Goal: Transaction & Acquisition: Purchase product/service

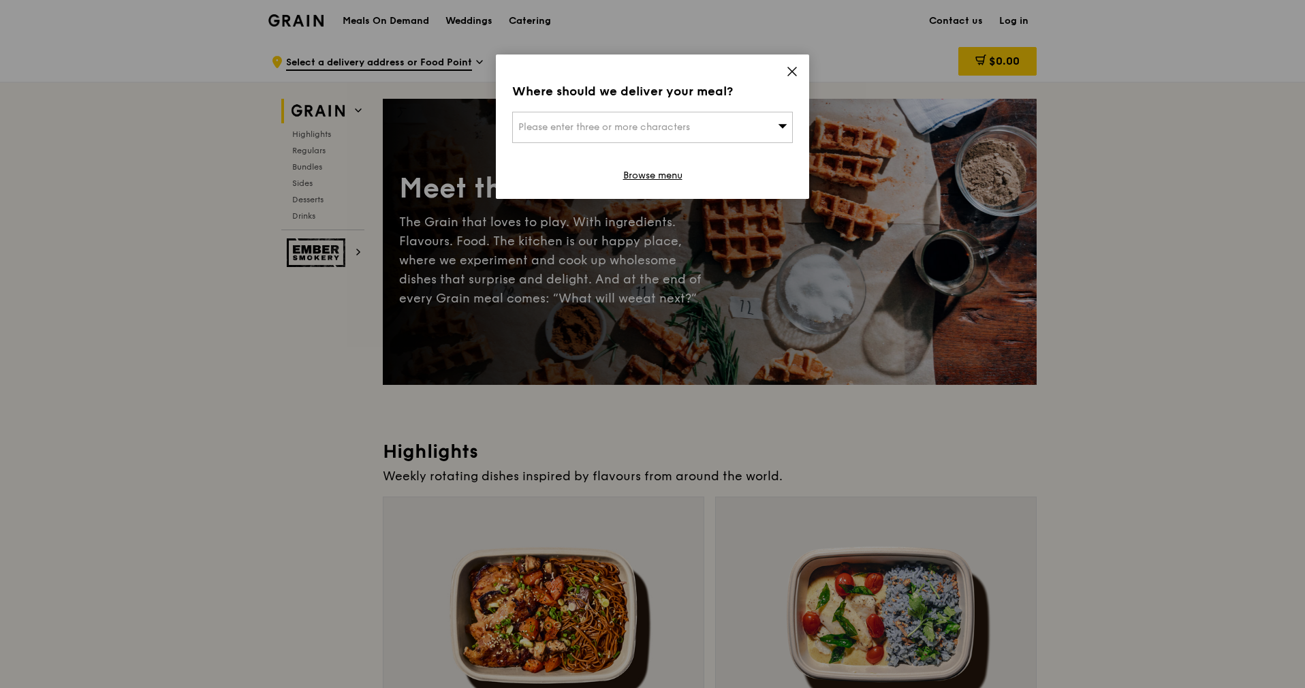
click at [607, 124] on span "Please enter three or more characters" at bounding box center [604, 127] width 172 height 12
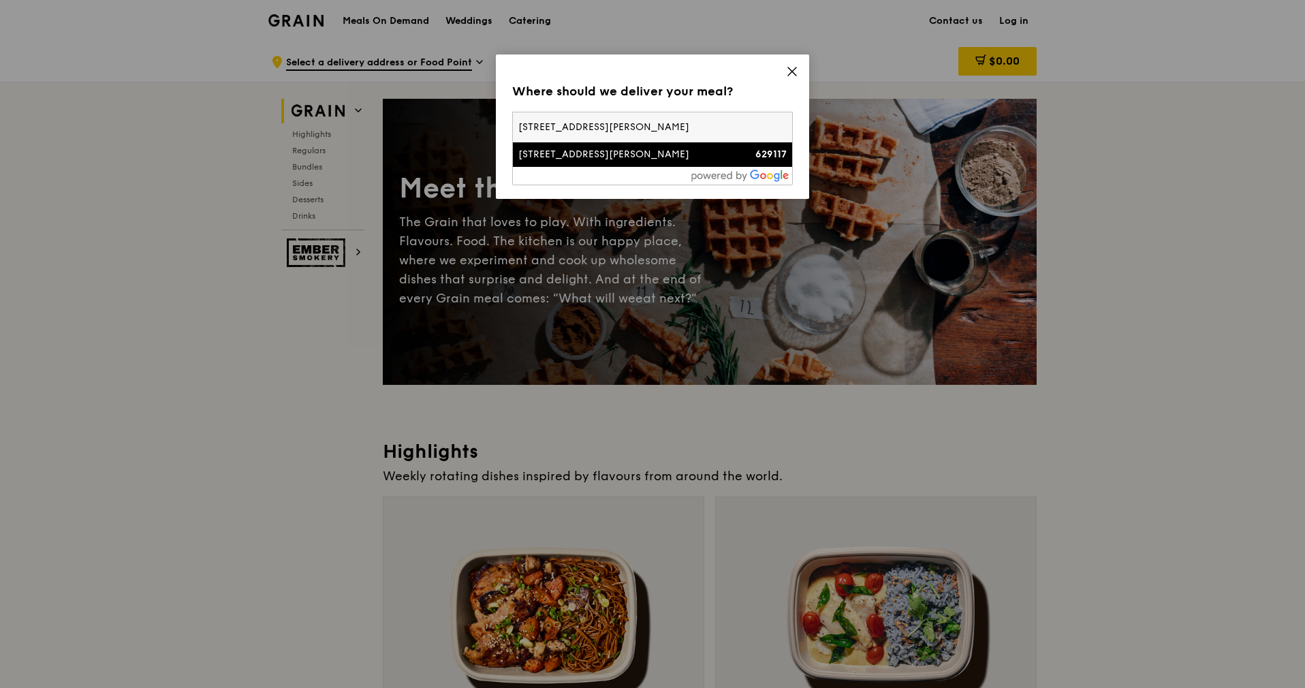
type input "[STREET_ADDRESS][PERSON_NAME]"
click at [648, 153] on div "[STREET_ADDRESS][PERSON_NAME]" at bounding box center [619, 155] width 202 height 14
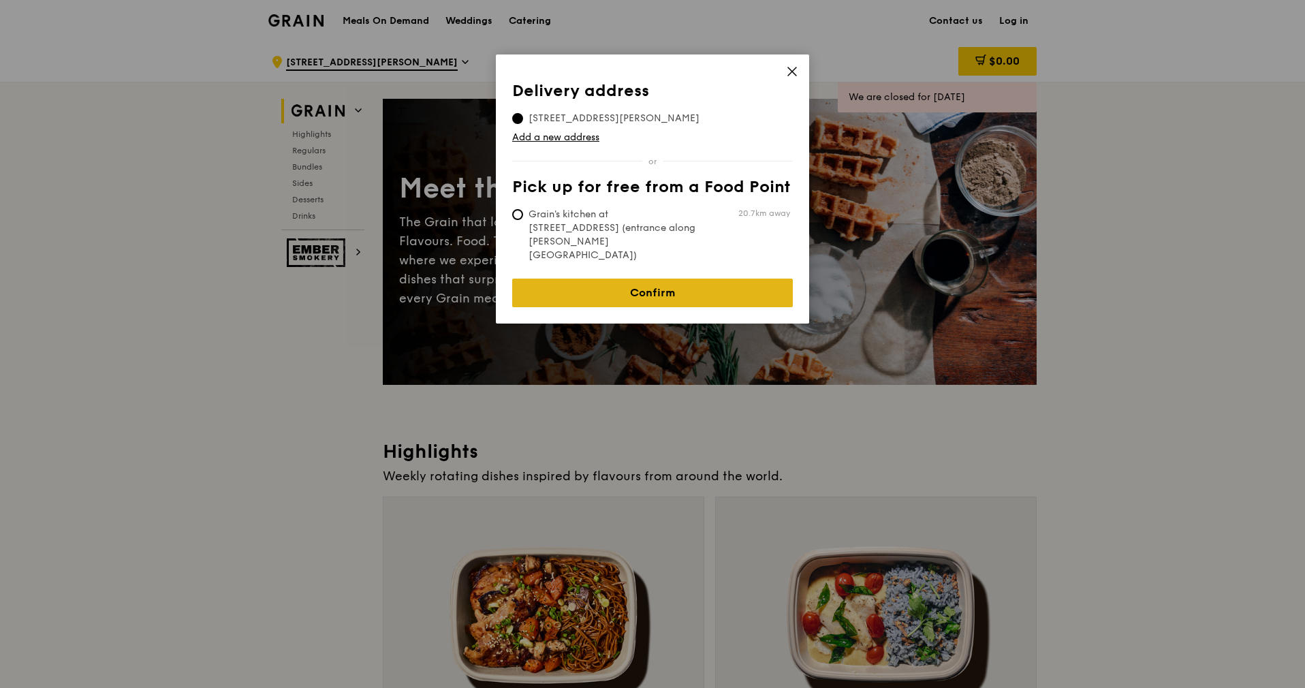
click at [599, 279] on link "Confirm" at bounding box center [652, 293] width 281 height 29
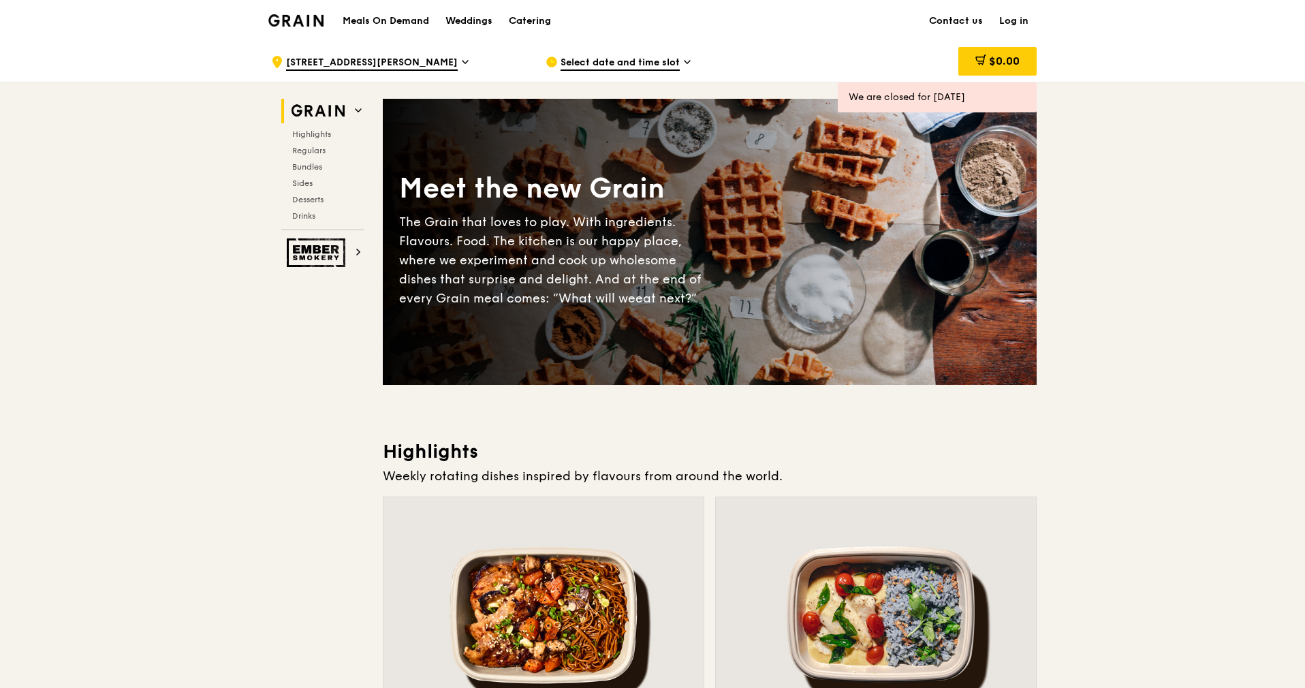
click at [657, 65] on span "Select date and time slot" at bounding box center [619, 63] width 119 height 15
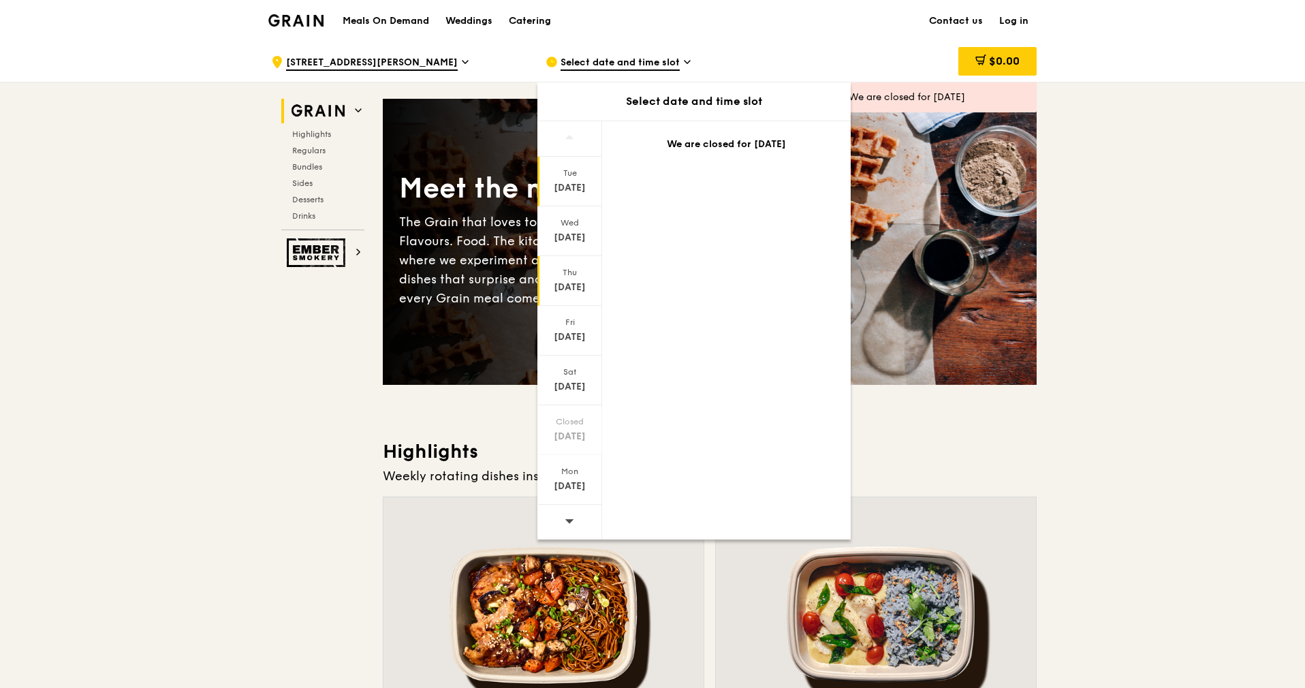
click at [579, 277] on div "Thu" at bounding box center [569, 272] width 61 height 11
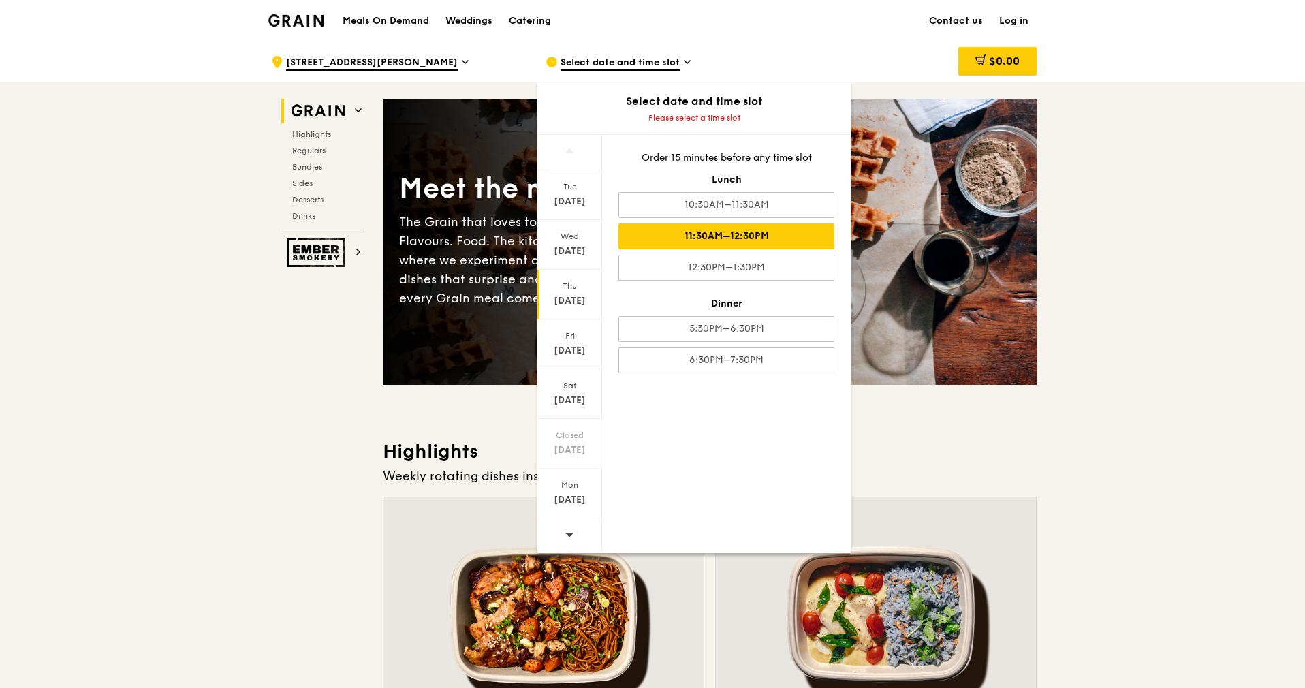
click at [729, 236] on div "11:30AM–12:30PM" at bounding box center [726, 236] width 216 height 26
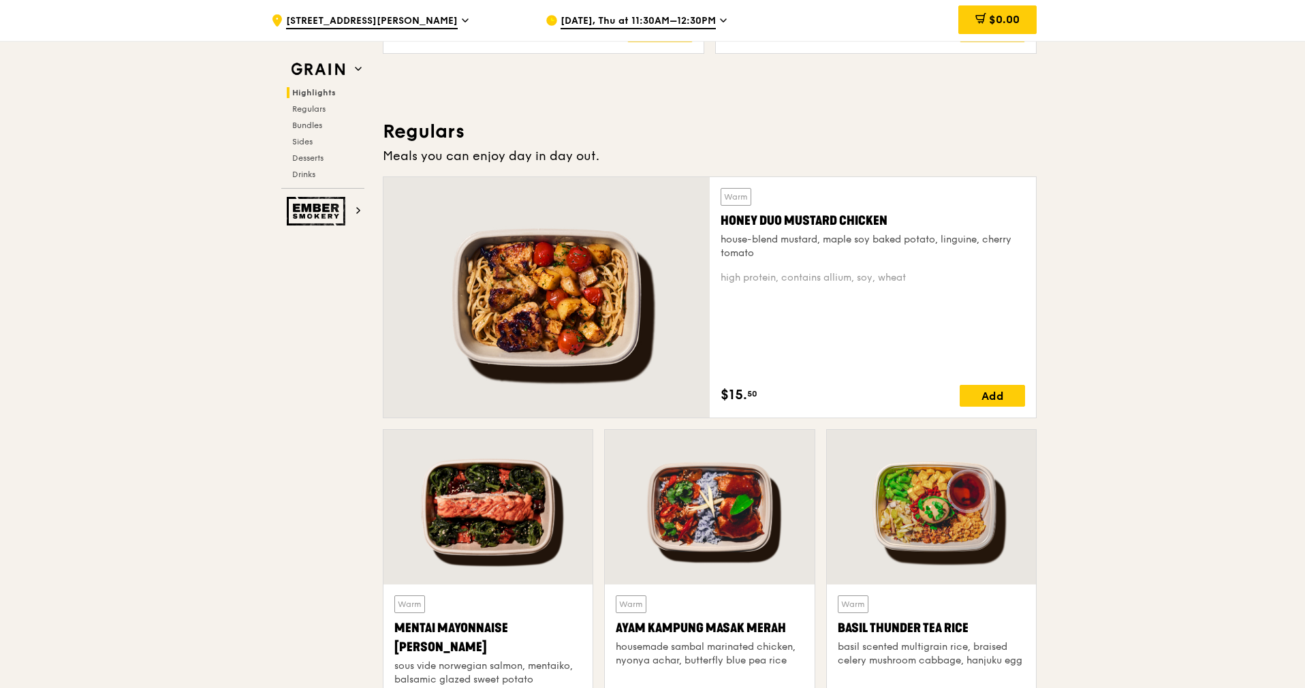
scroll to position [1021, 0]
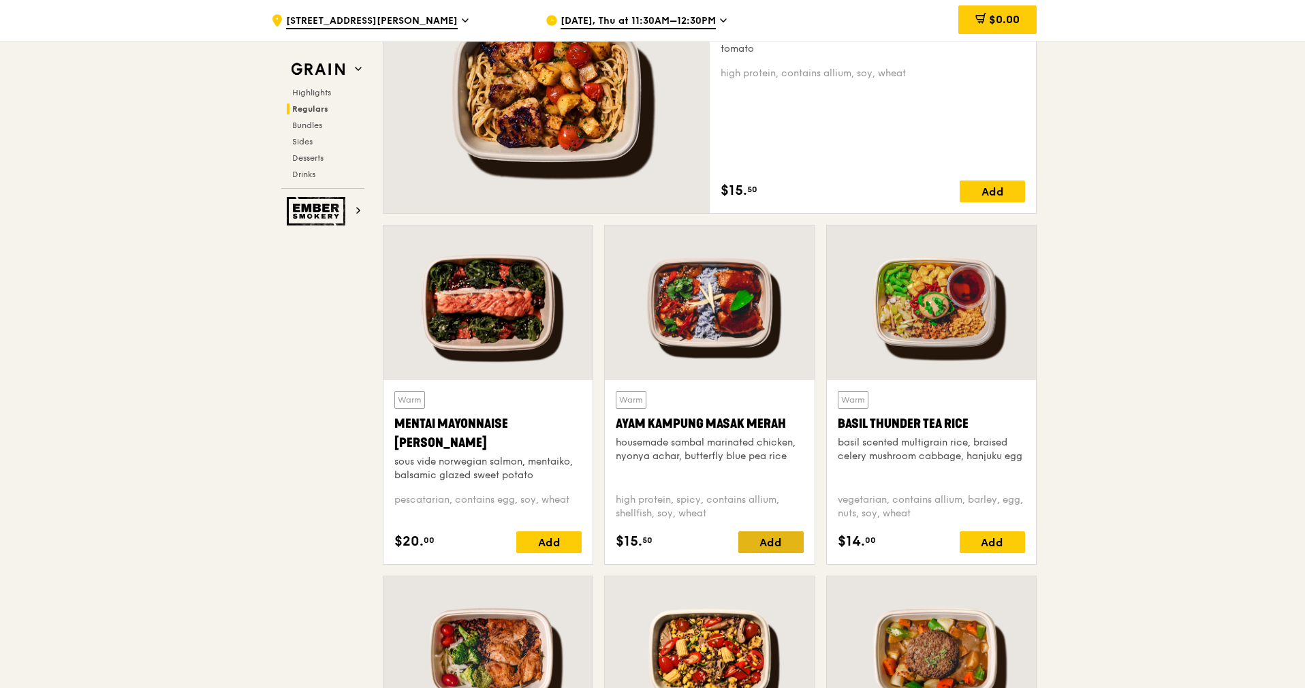
click at [766, 545] on div "Add" at bounding box center [770, 542] width 65 height 22
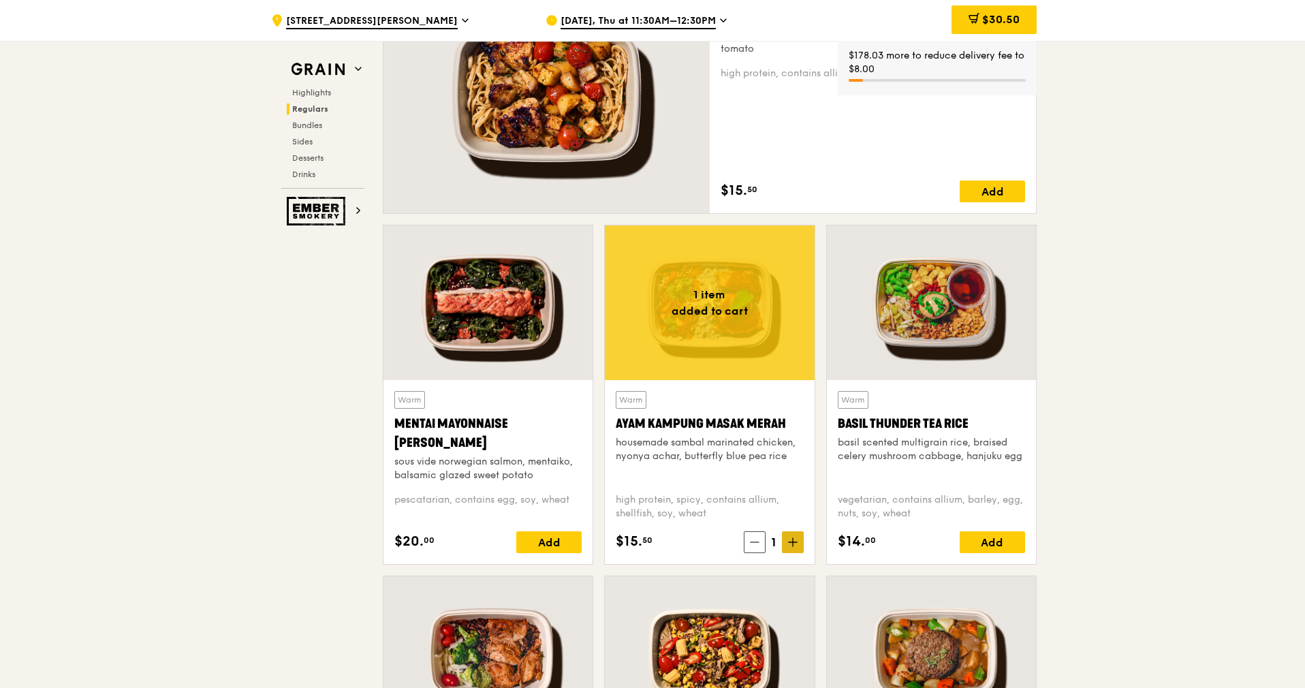
click at [797, 545] on span at bounding box center [793, 542] width 22 height 22
click at [794, 543] on icon at bounding box center [793, 542] width 10 height 10
click at [750, 539] on icon at bounding box center [753, 542] width 10 height 10
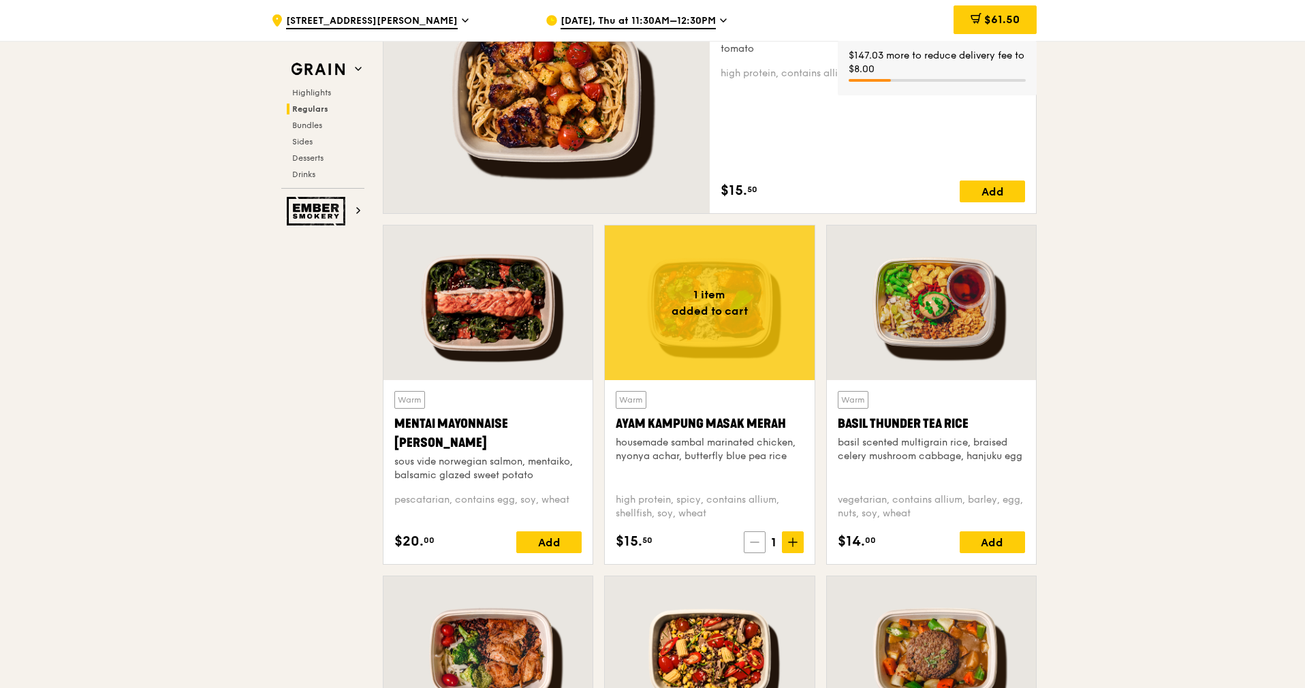
click at [750, 539] on icon at bounding box center [755, 542] width 10 height 10
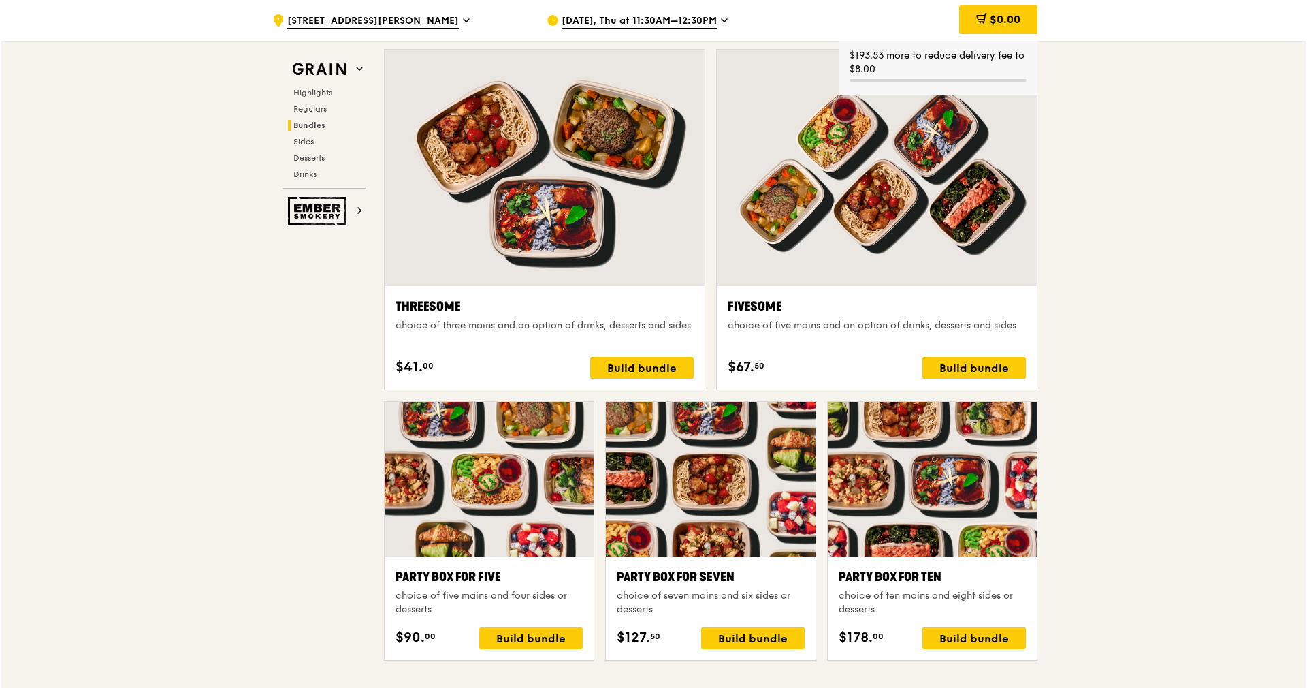
scroll to position [2349, 0]
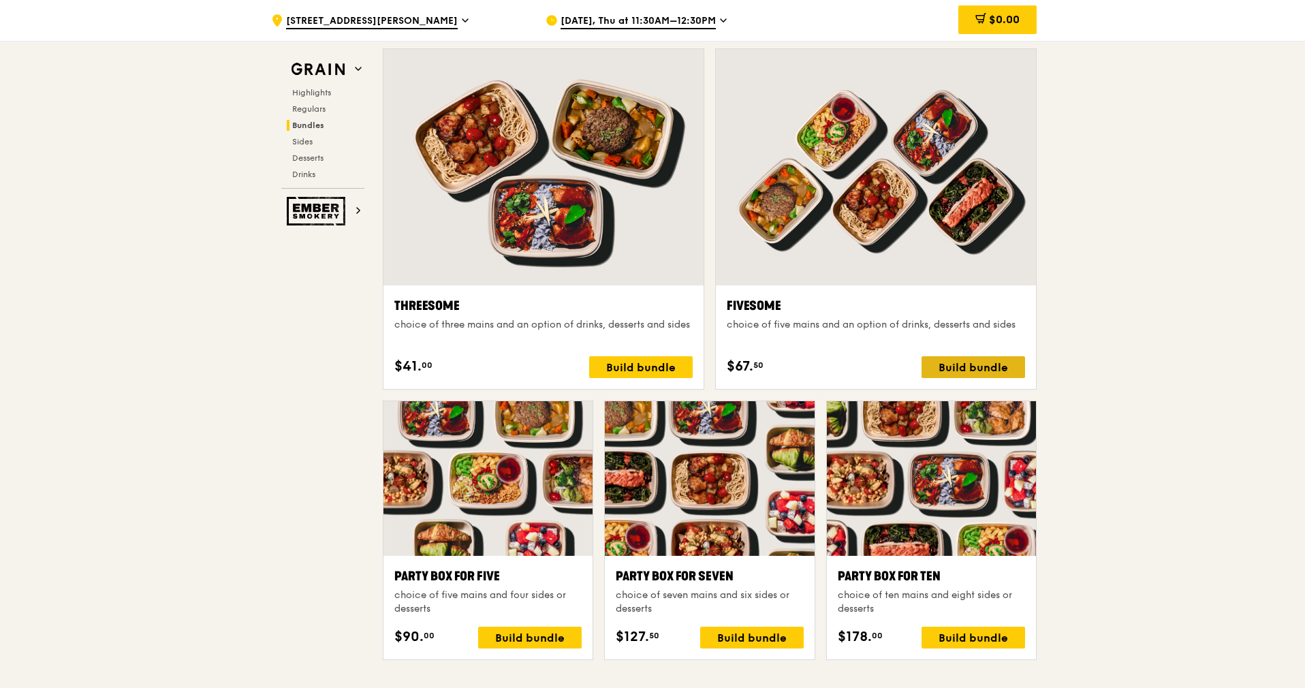
click at [949, 369] on div "Build bundle" at bounding box center [973, 367] width 104 height 22
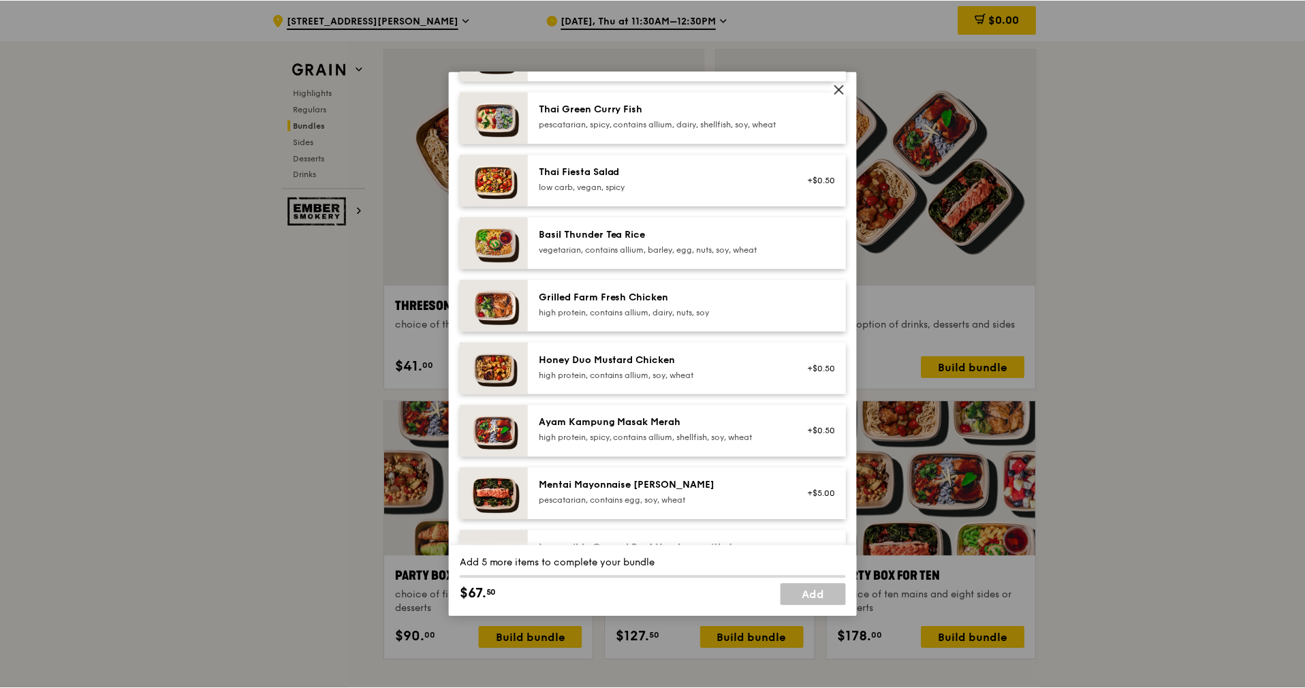
scroll to position [204, 0]
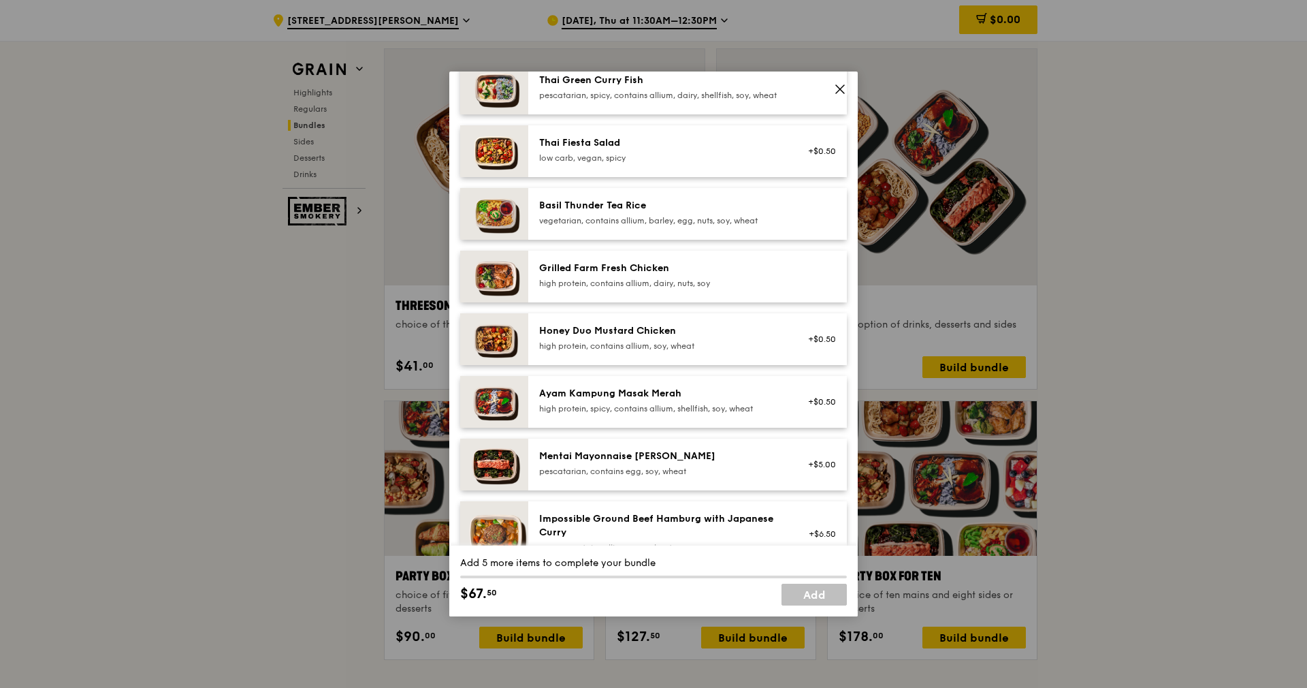
click at [701, 349] on div "Honey Duo Mustard Chicken high protein, contains allium, soy, wheat" at bounding box center [661, 337] width 244 height 27
click at [697, 351] on div "high protein, contains allium, soy, wheat" at bounding box center [661, 345] width 244 height 11
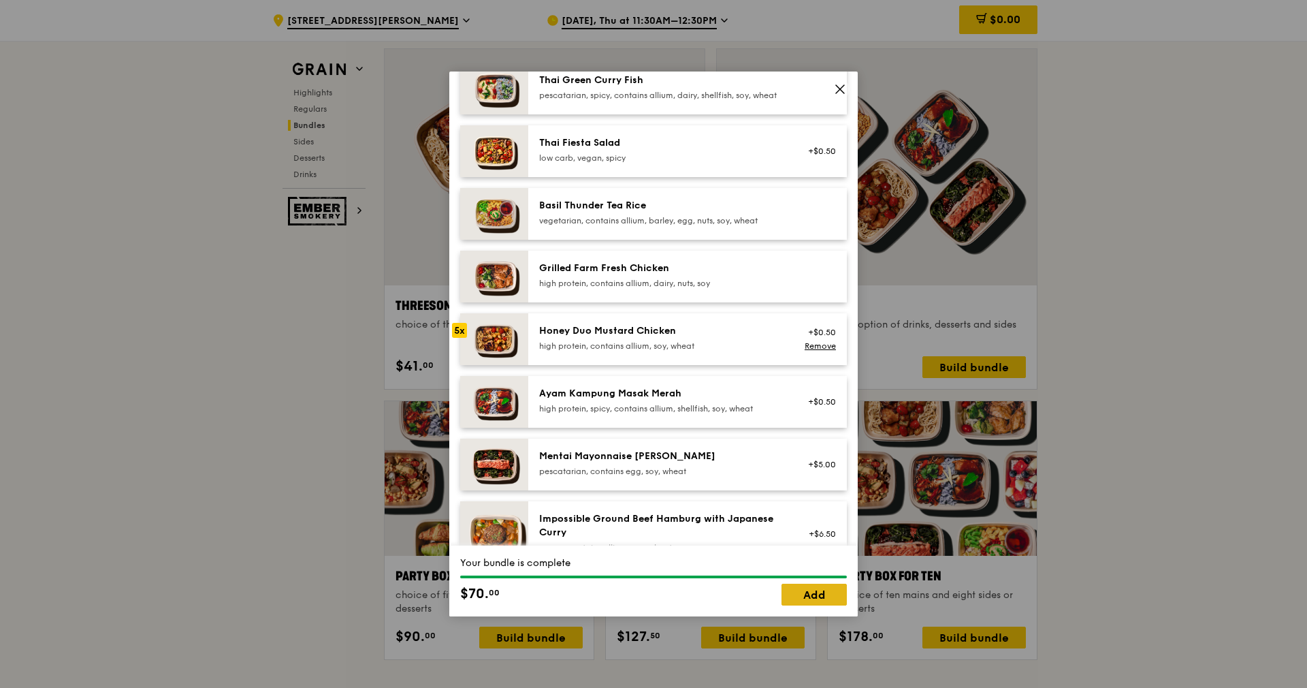
click at [804, 593] on link "Add" at bounding box center [814, 595] width 65 height 22
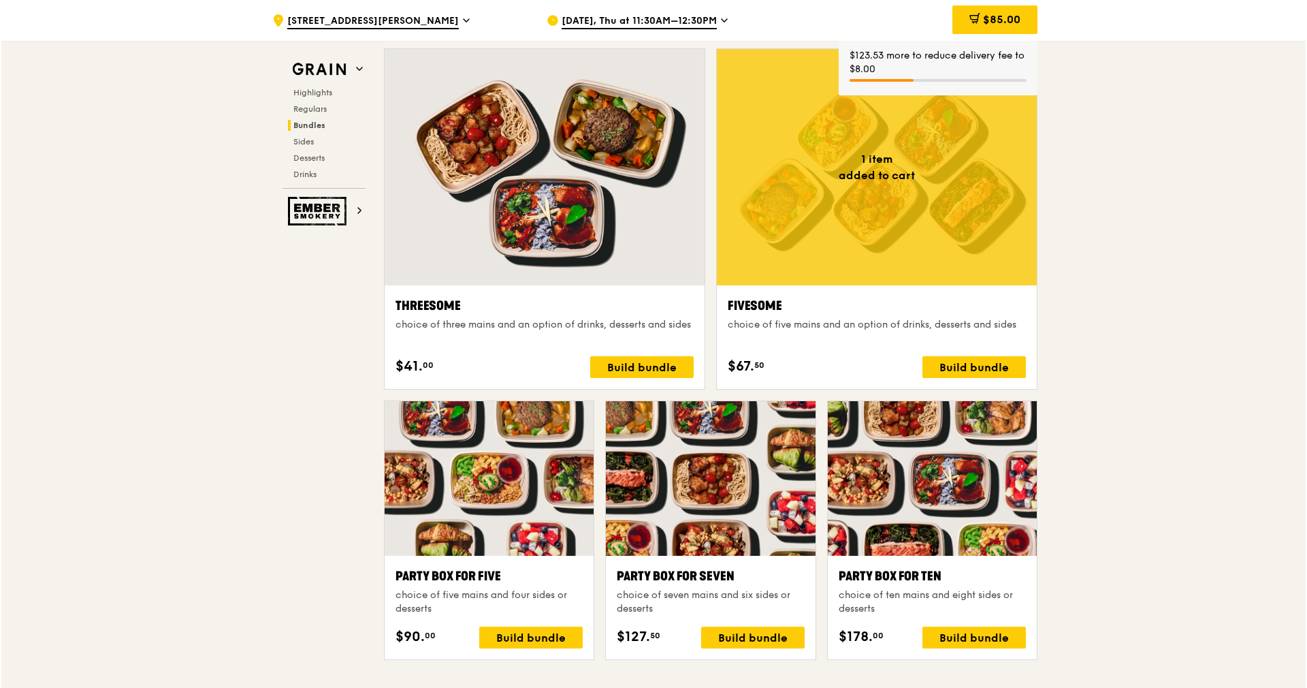
scroll to position [2247, 0]
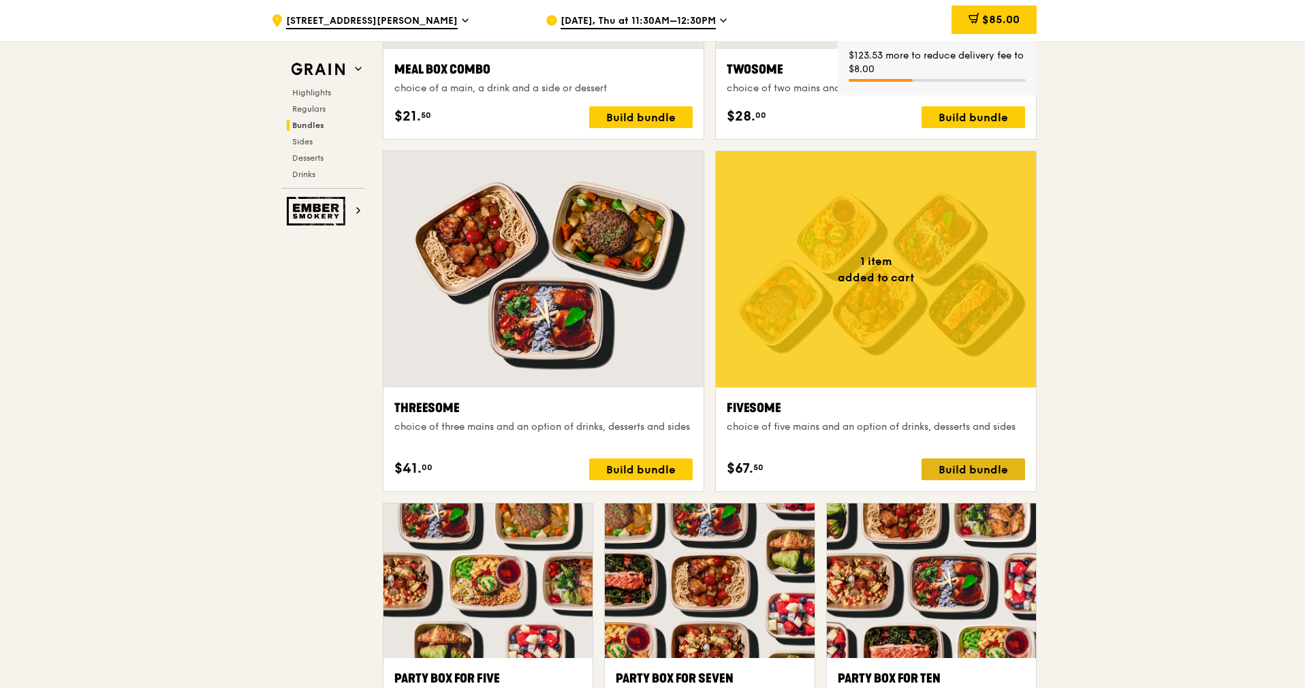
click at [947, 464] on div "Build bundle" at bounding box center [973, 469] width 104 height 22
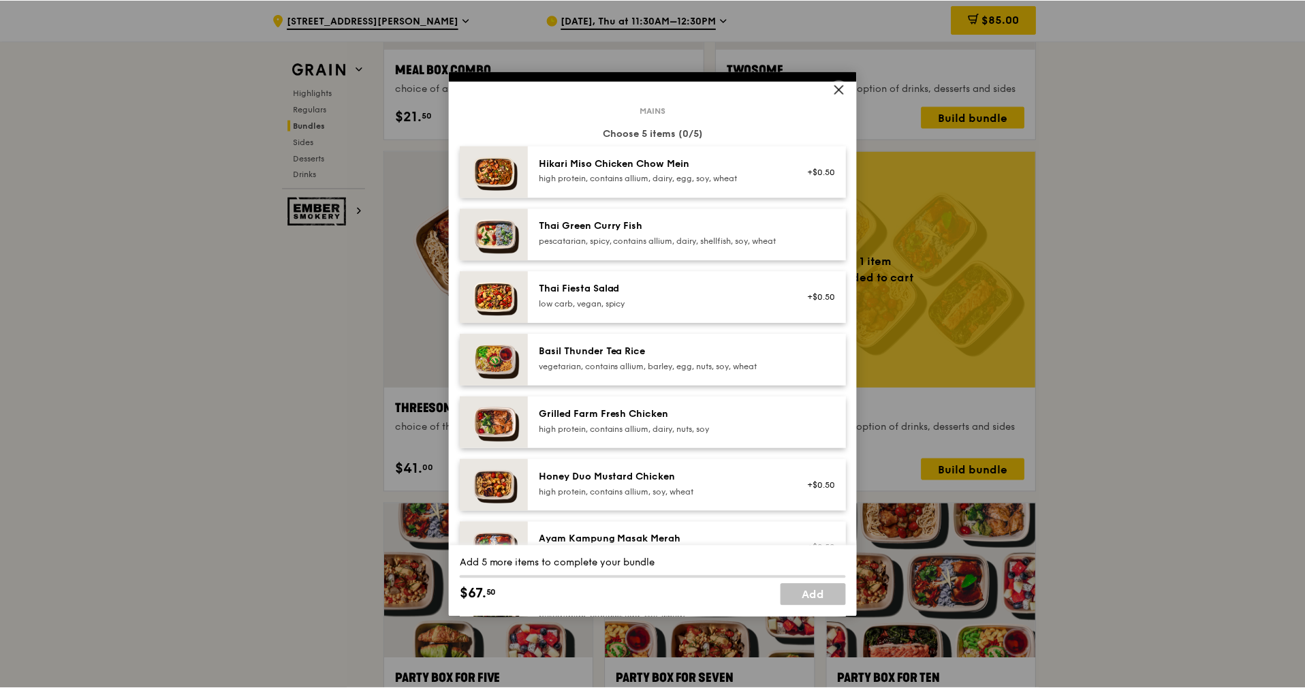
scroll to position [102, 0]
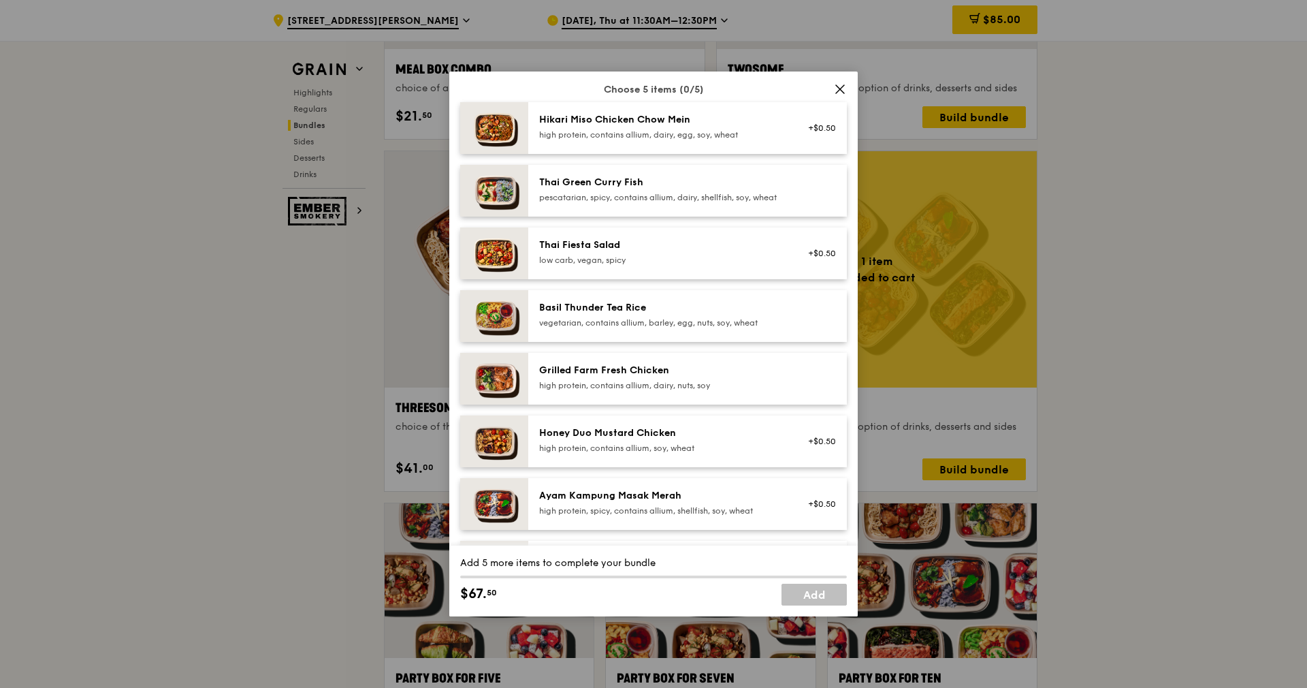
click at [617, 440] on div "Honey Duo Mustard Chicken" at bounding box center [661, 433] width 244 height 14
click at [586, 440] on div "Honey Duo Mustard Chicken" at bounding box center [661, 433] width 244 height 14
click at [587, 440] on div "Honey Duo Mustard Chicken" at bounding box center [661, 433] width 244 height 14
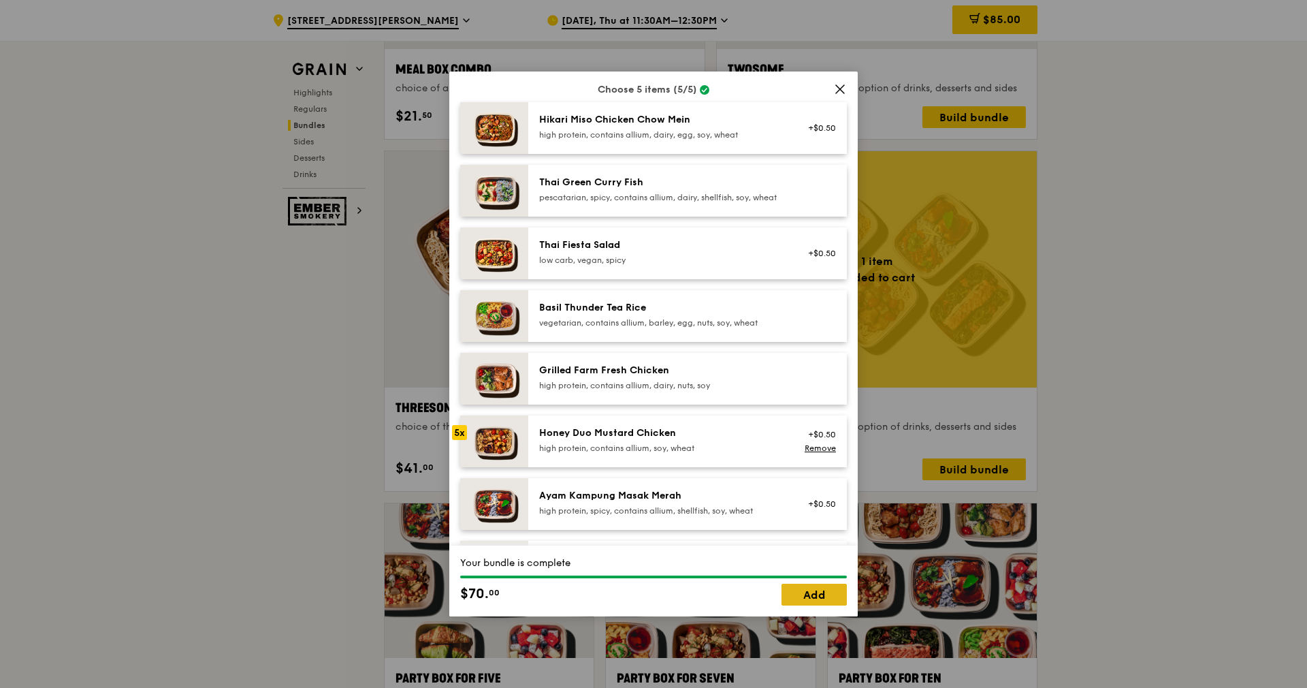
click at [803, 588] on link "Add" at bounding box center [814, 595] width 65 height 22
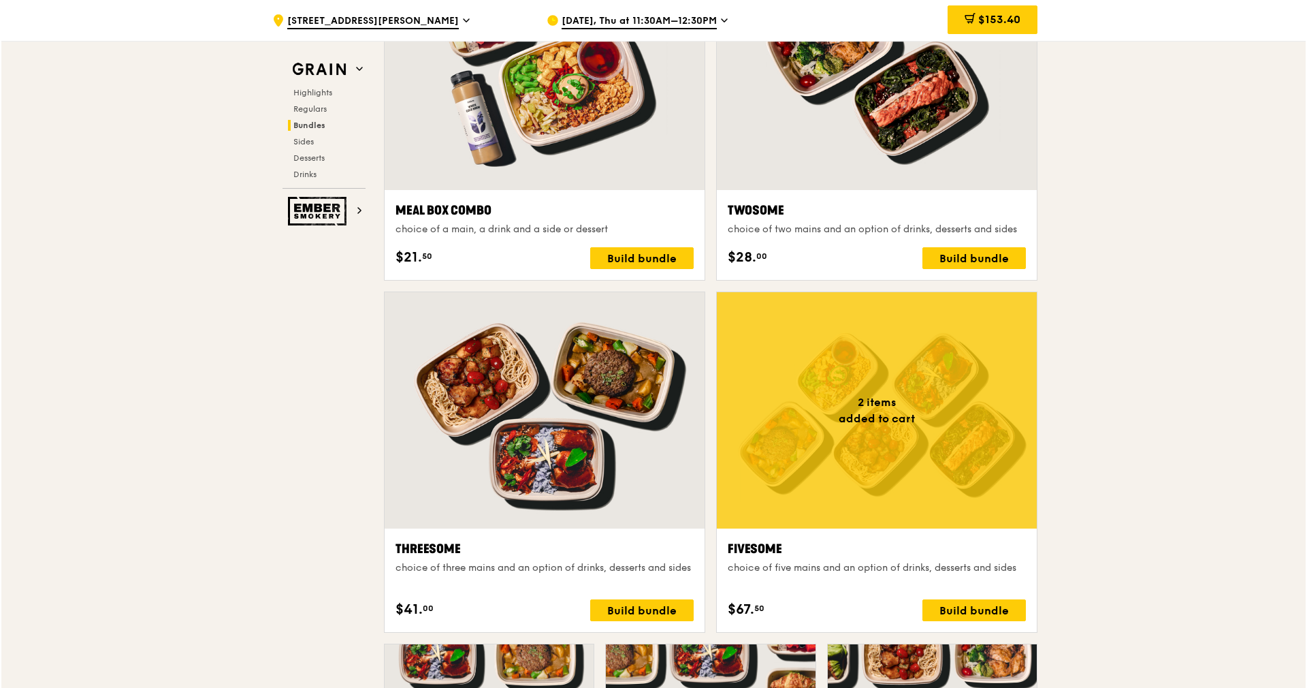
scroll to position [2247, 0]
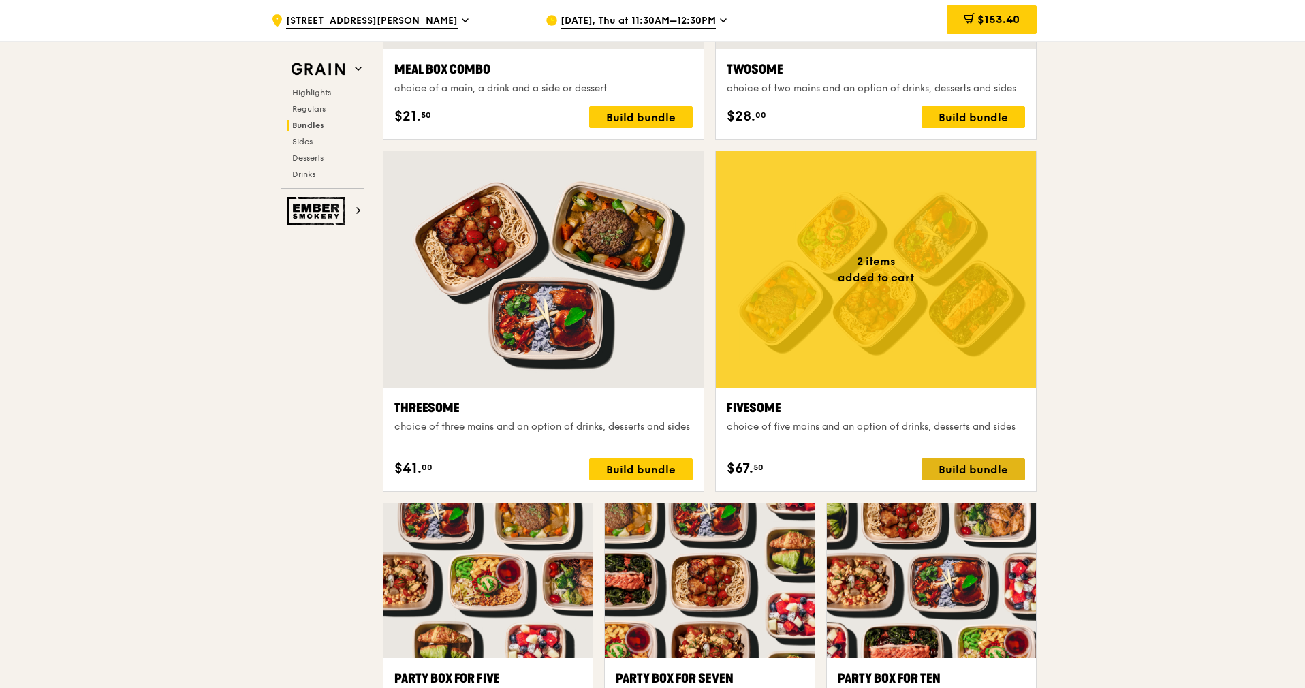
click at [931, 473] on div "Build bundle" at bounding box center [973, 469] width 104 height 22
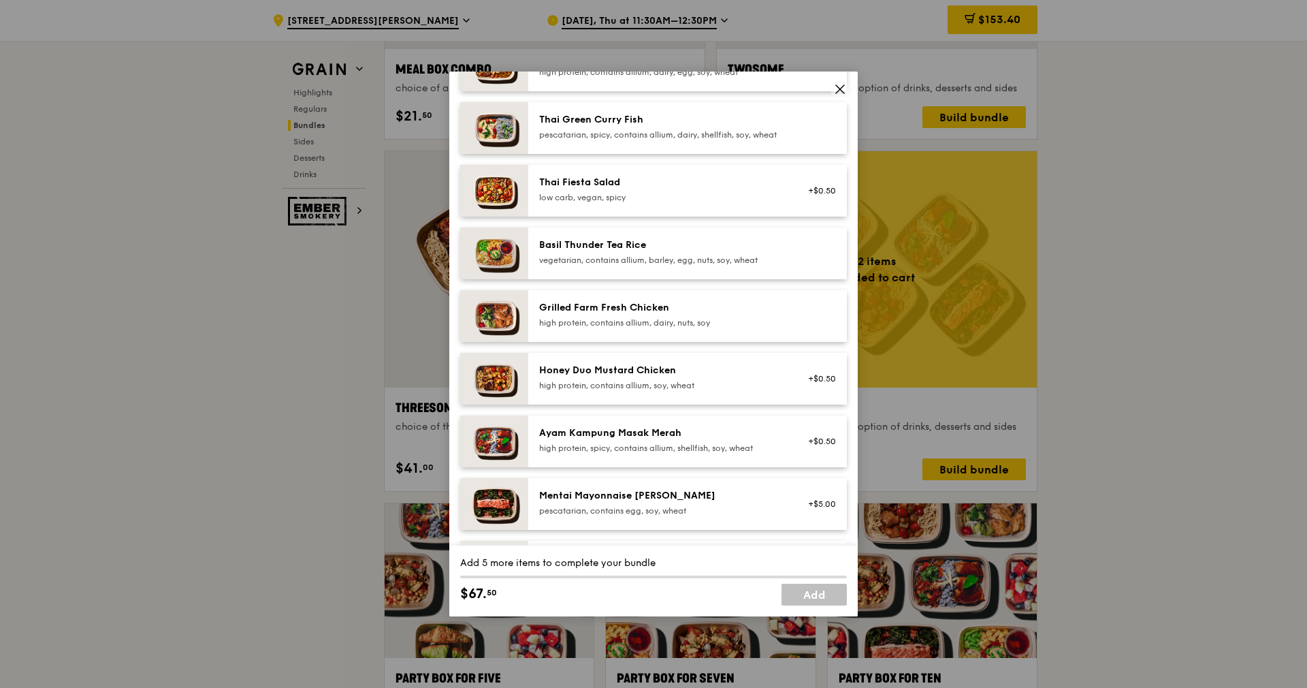
scroll to position [204, 0]
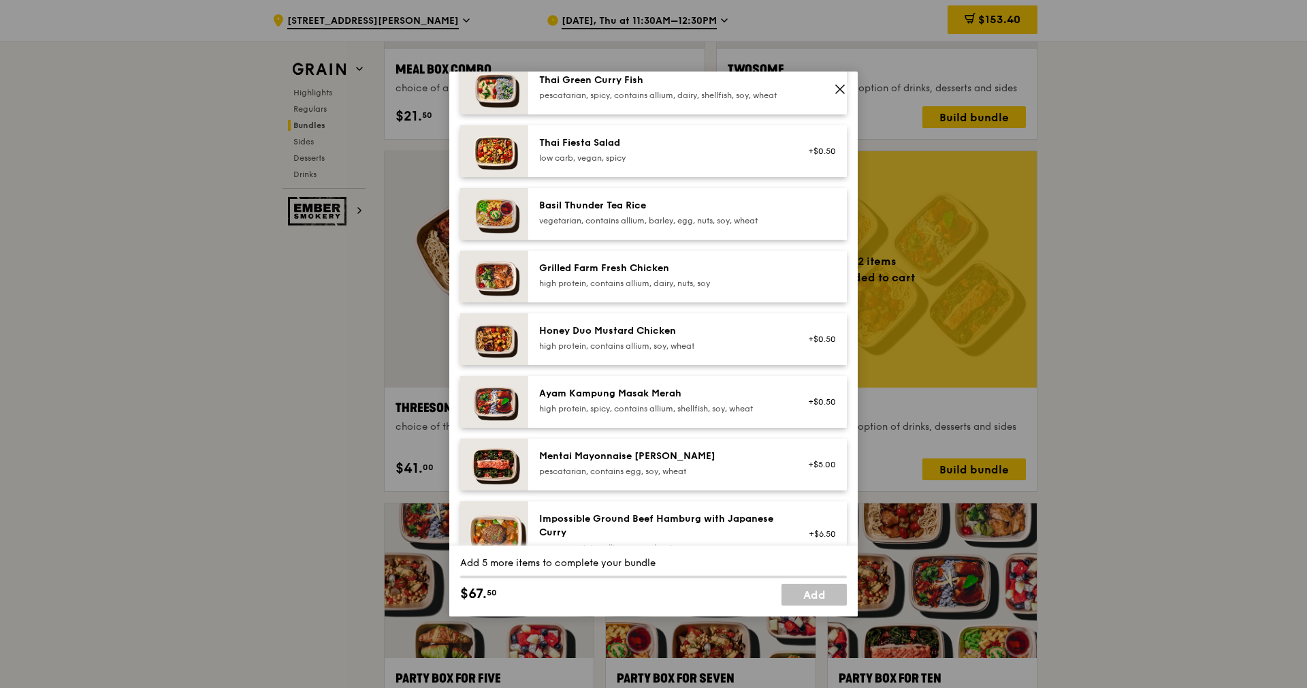
click at [649, 289] on div "high protein, contains allium, dairy, nuts, soy" at bounding box center [661, 283] width 244 height 11
click at [679, 275] on div "Grilled Farm Fresh Chicken" at bounding box center [661, 268] width 244 height 14
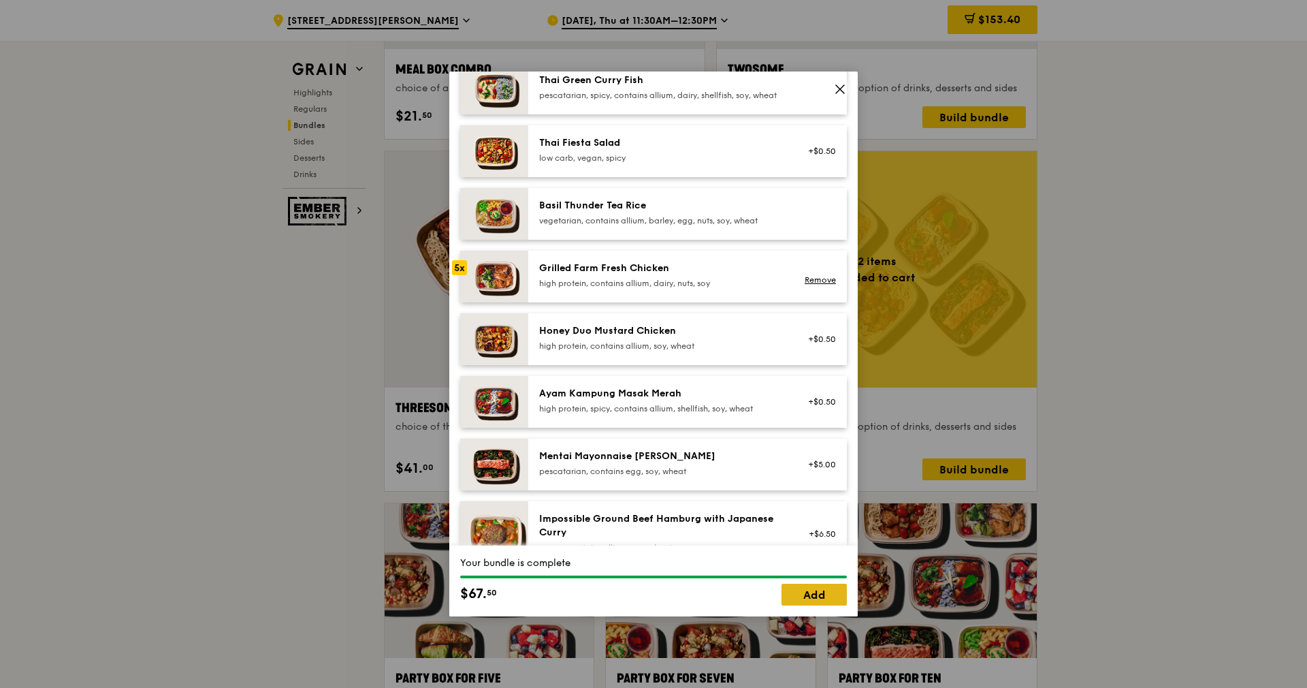
click at [821, 596] on link "Add" at bounding box center [814, 595] width 65 height 22
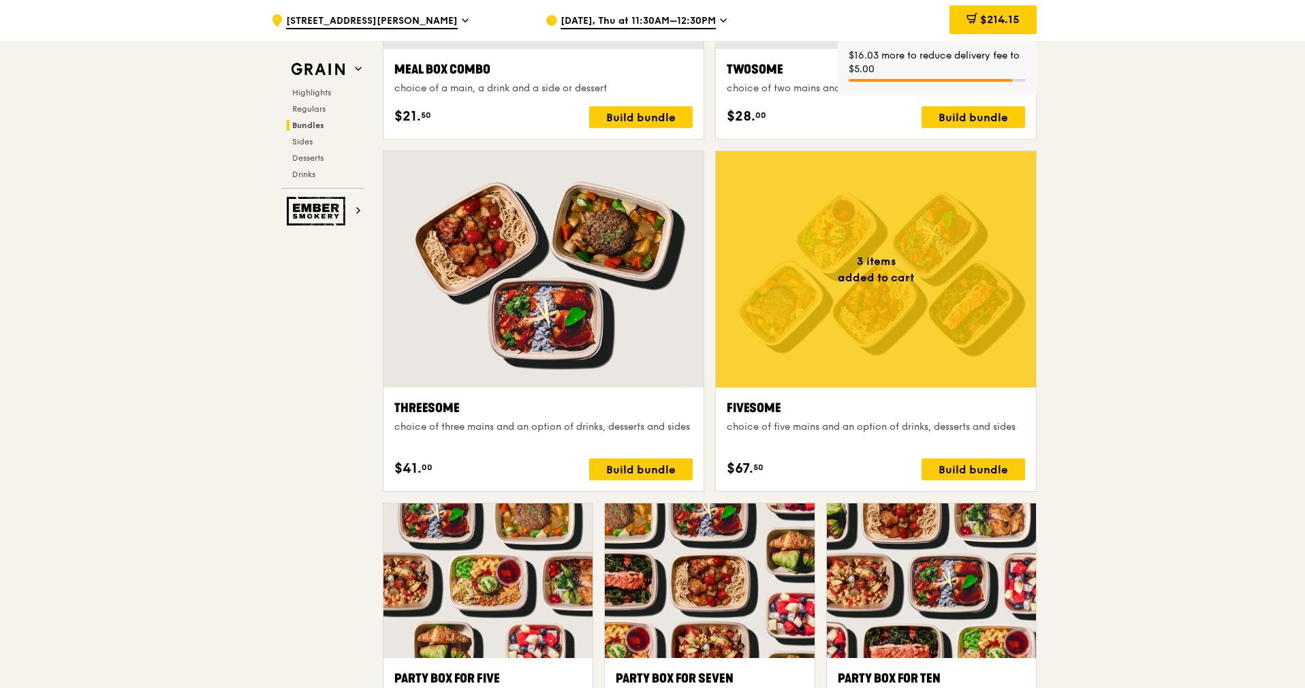
click at [1025, 351] on div at bounding box center [876, 269] width 320 height 236
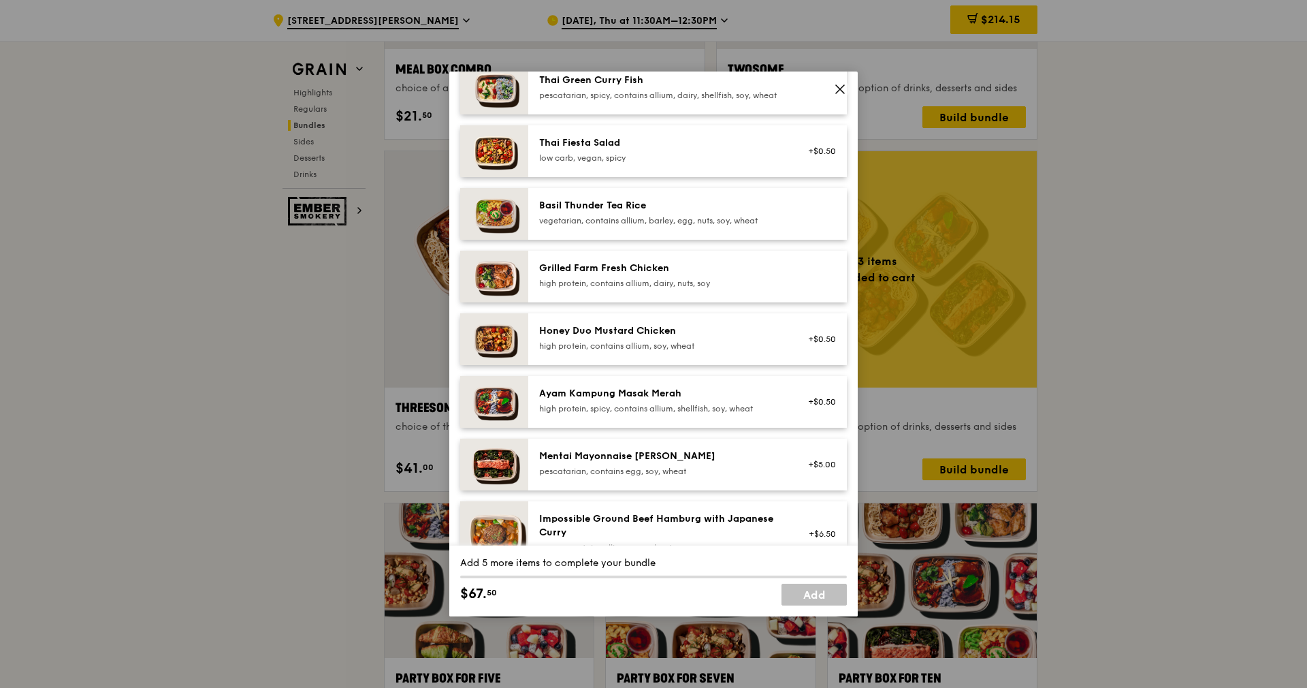
scroll to position [306, 0]
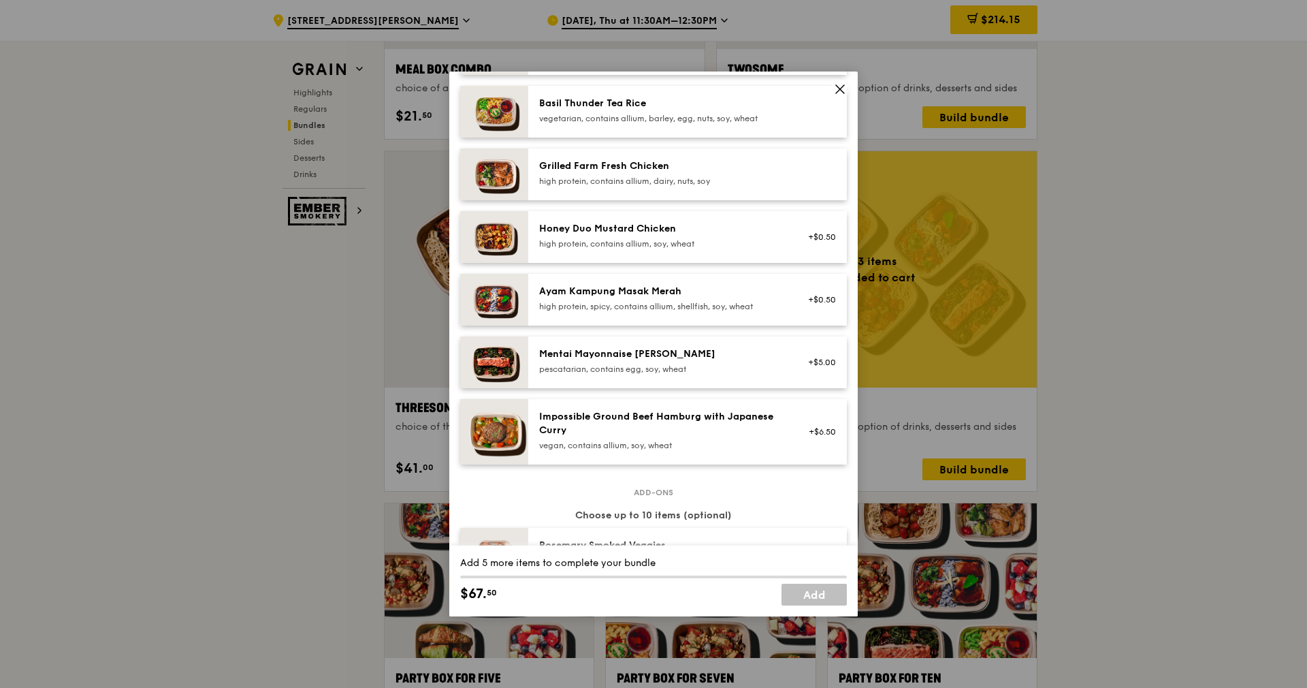
click at [640, 298] on div "Ayam Kampung Masak Merah" at bounding box center [661, 292] width 244 height 14
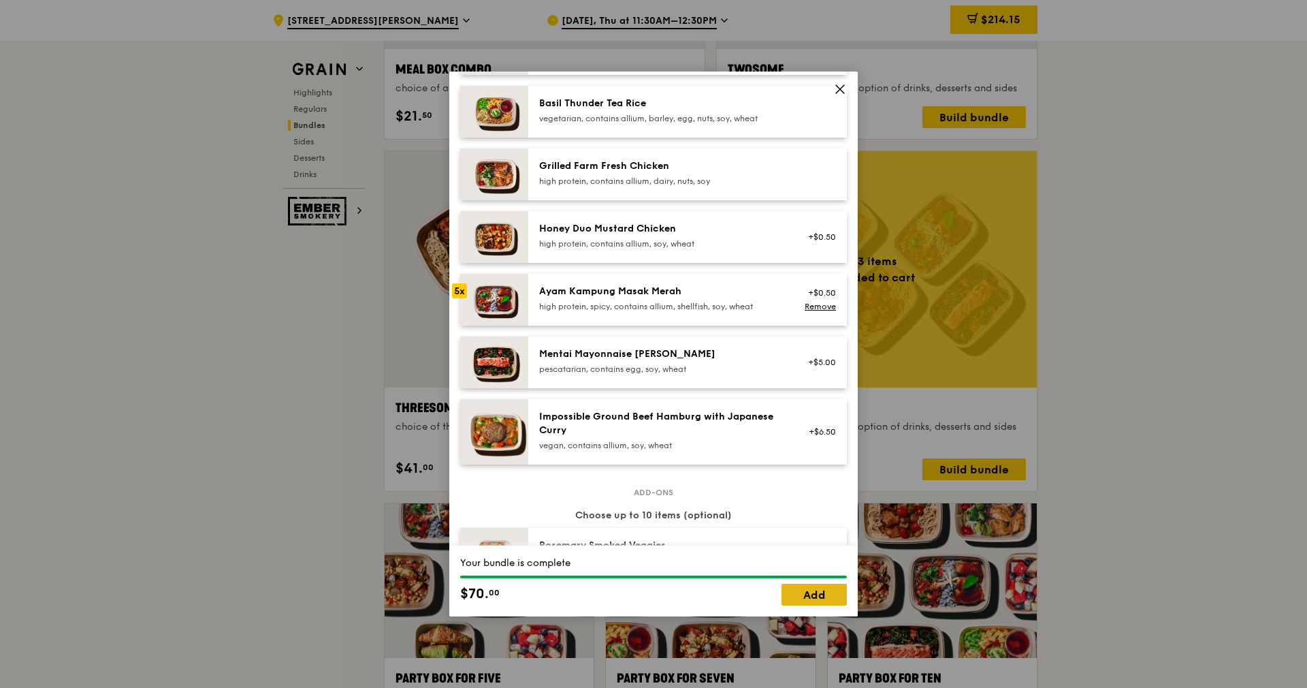
click at [805, 590] on link "Add" at bounding box center [814, 595] width 65 height 22
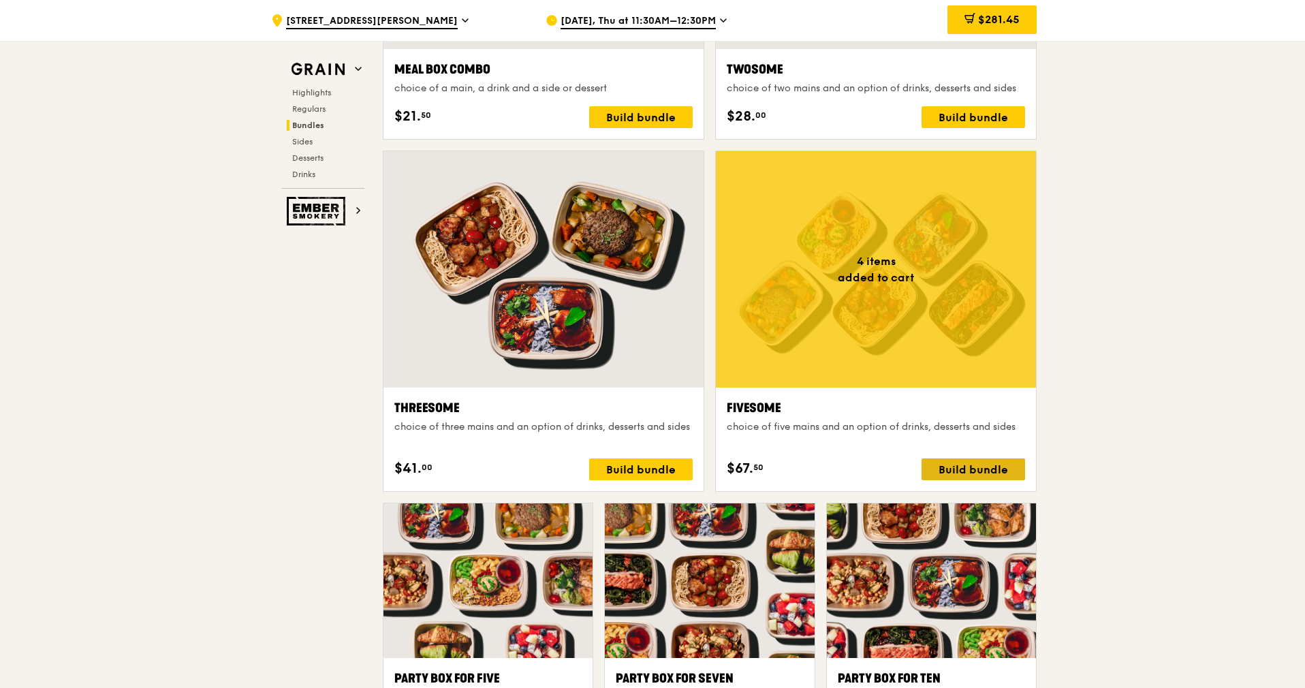
click at [968, 471] on div "Build bundle" at bounding box center [973, 469] width 104 height 22
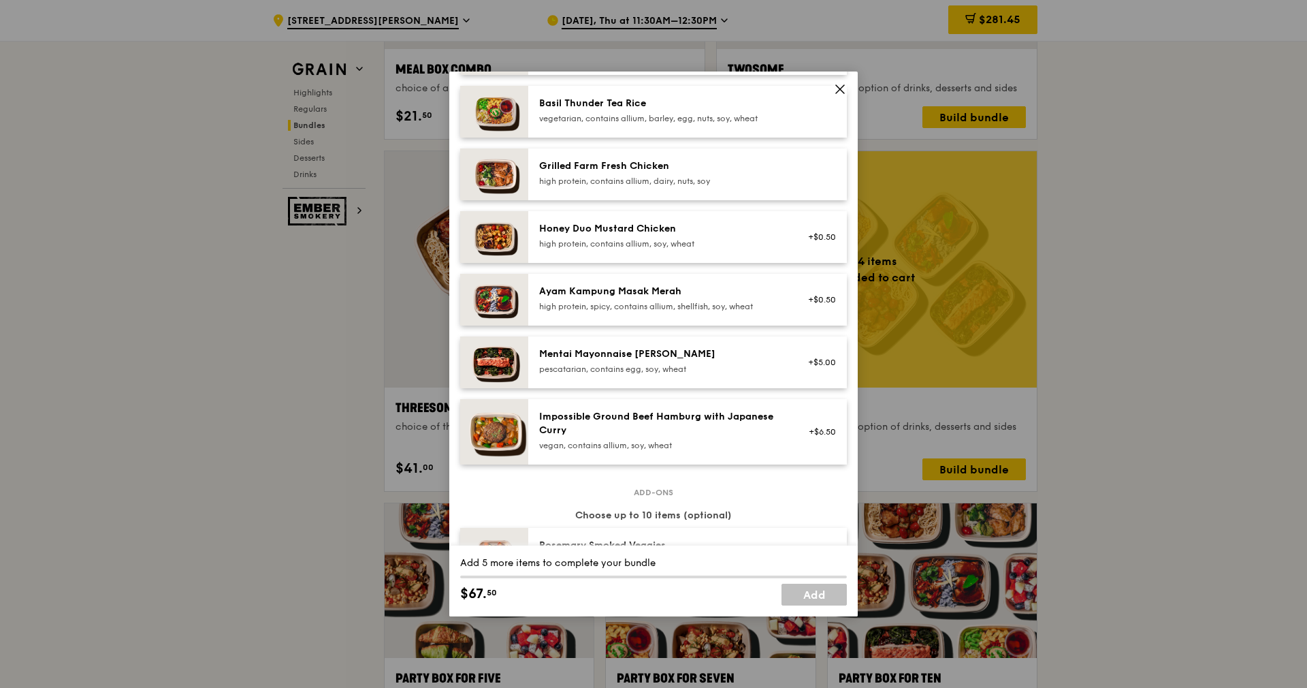
click at [778, 374] on div "Mentai Mayonnaise [PERSON_NAME] pescatarian, contains egg, soy, wheat" at bounding box center [661, 362] width 261 height 30
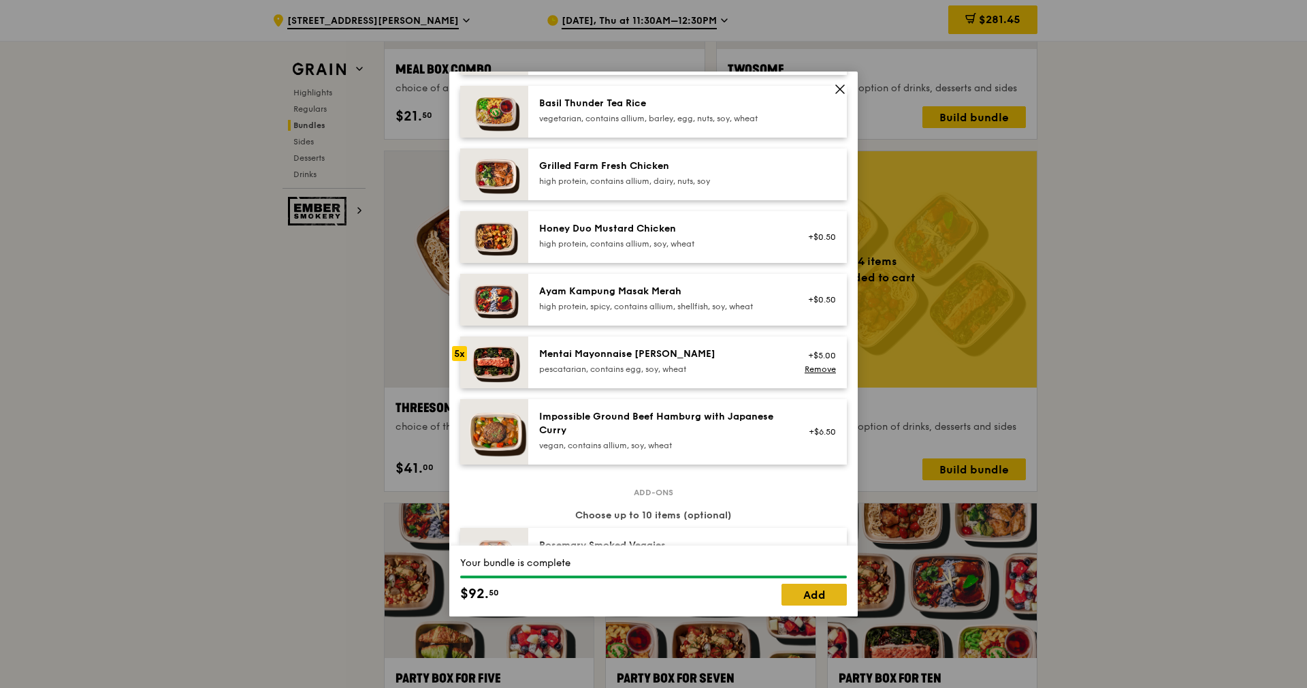
click at [818, 597] on link "Add" at bounding box center [814, 595] width 65 height 22
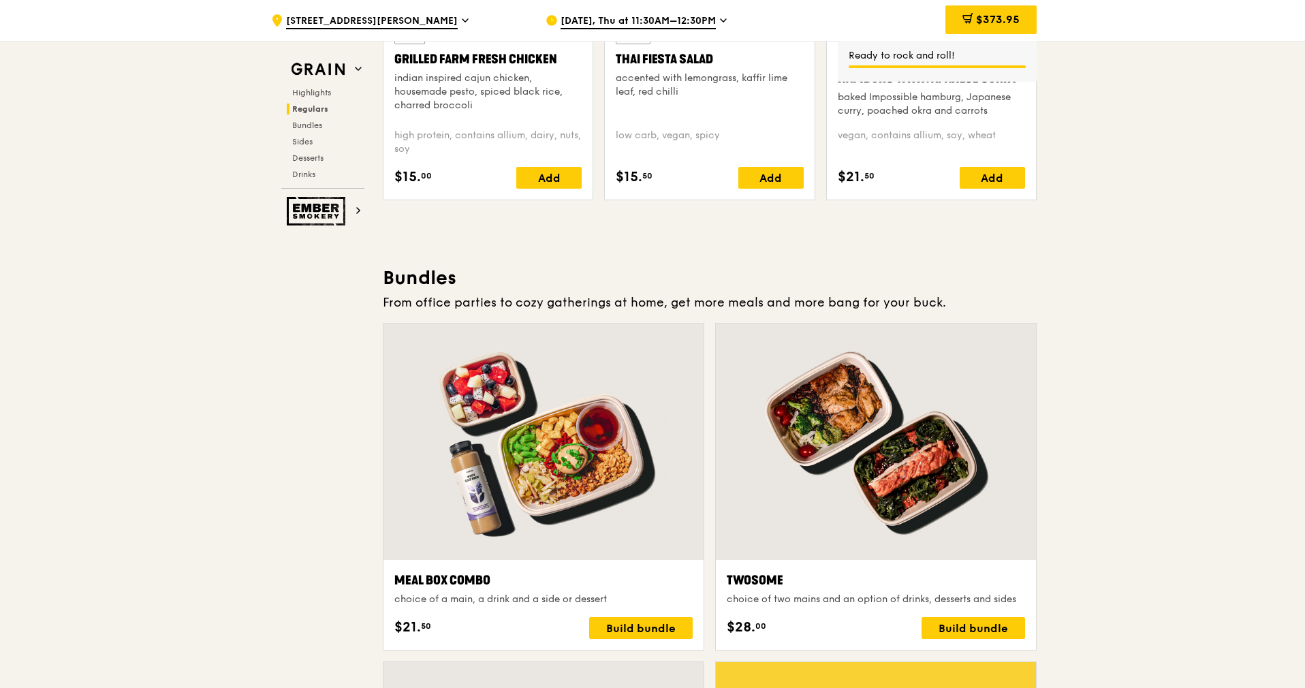
scroll to position [1634, 0]
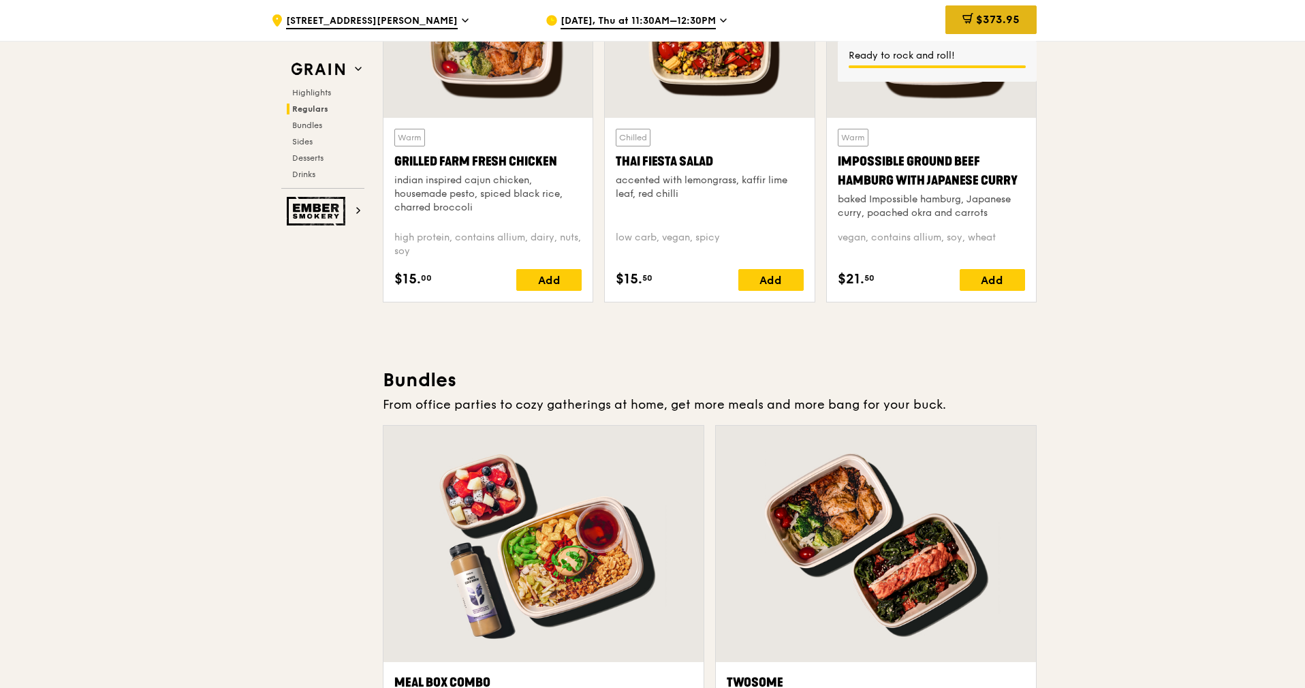
click at [985, 31] on div "$373.95" at bounding box center [990, 19] width 91 height 29
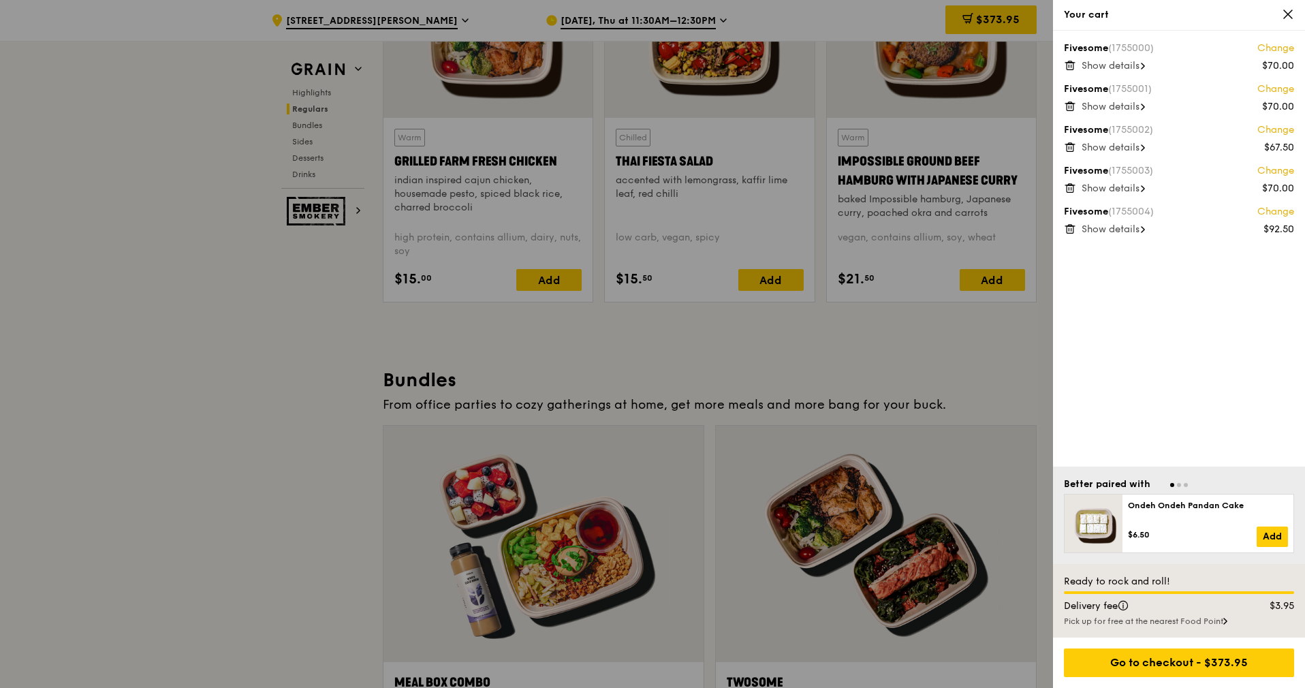
click at [1096, 69] on span "Show details" at bounding box center [1110, 66] width 58 height 12
click at [1090, 123] on span "Show details" at bounding box center [1110, 123] width 58 height 12
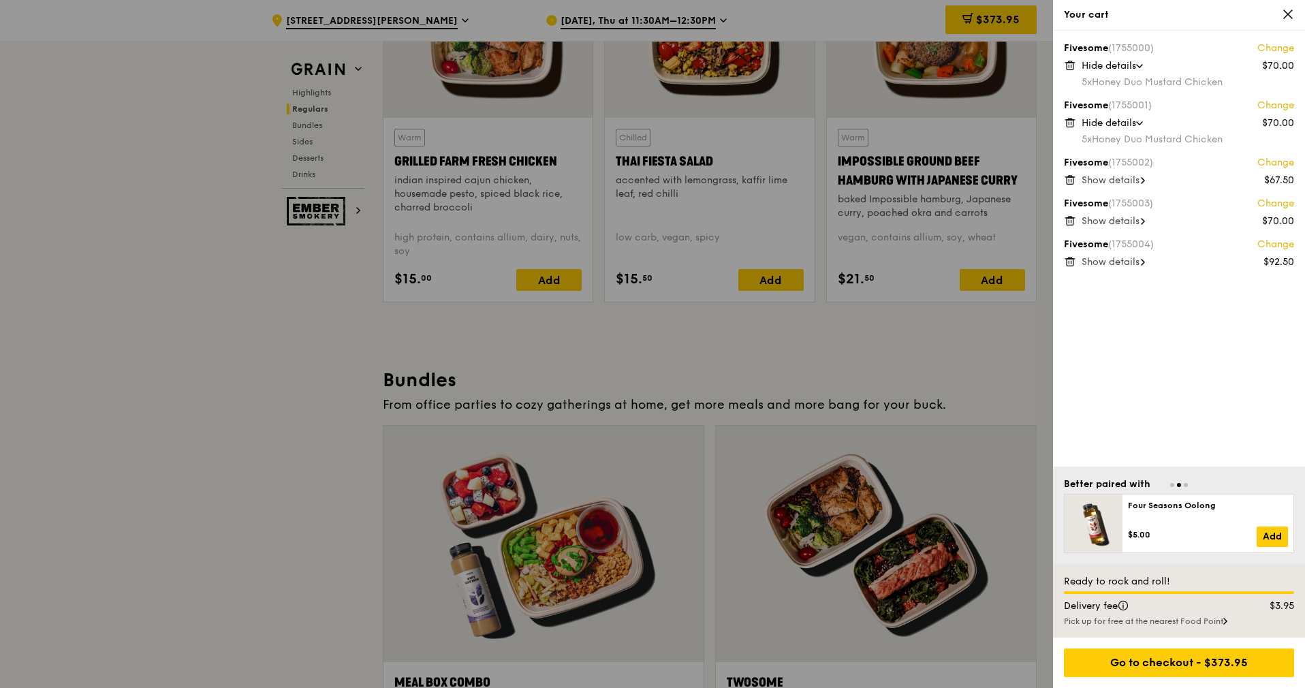
click at [1094, 182] on span "Show details" at bounding box center [1110, 180] width 58 height 12
click at [1093, 242] on span "Show details" at bounding box center [1110, 238] width 58 height 12
click at [1089, 293] on span "Show details" at bounding box center [1110, 295] width 58 height 12
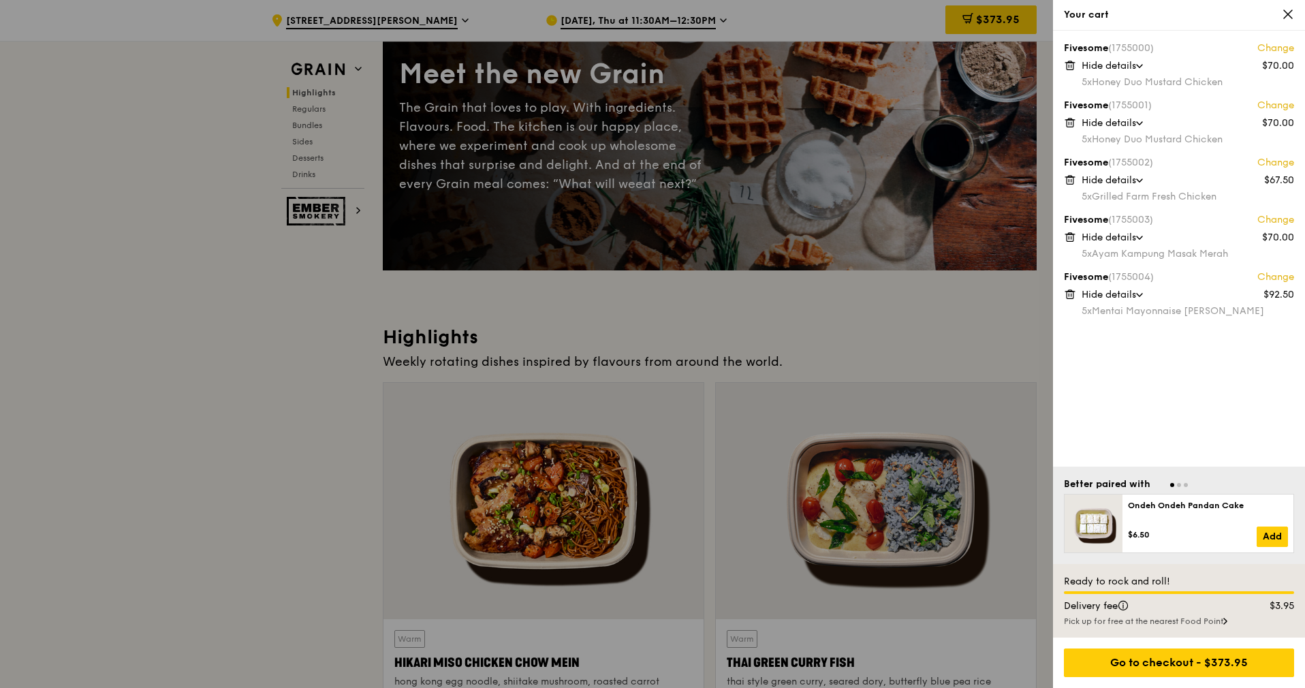
scroll to position [0, 0]
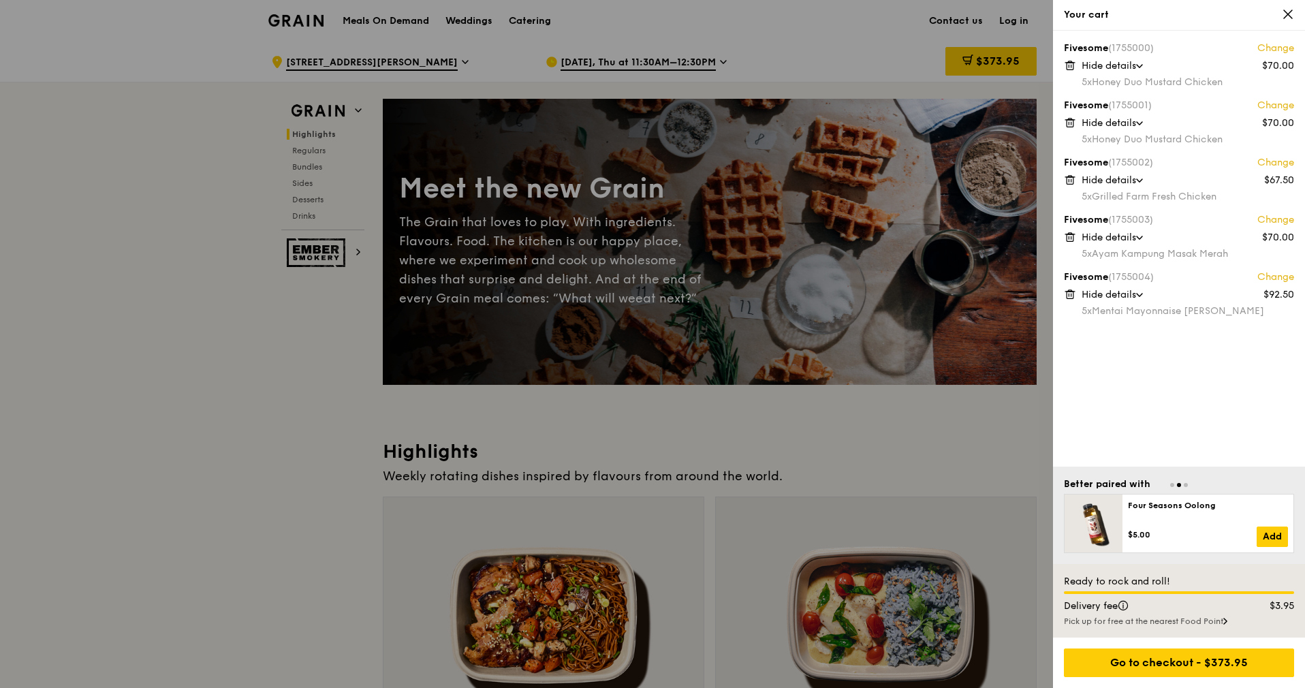
click at [1288, 20] on span at bounding box center [1288, 14] width 12 height 13
